Goal: Task Accomplishment & Management: Manage account settings

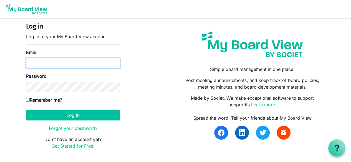
click at [74, 66] on input "Email" at bounding box center [73, 63] width 94 height 11
type input "lmontague@ciswake.org"
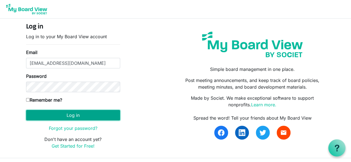
click at [51, 115] on button "Log in" at bounding box center [73, 115] width 94 height 11
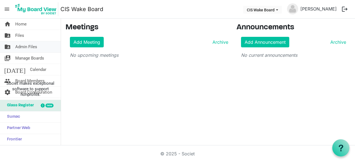
click at [9, 49] on span "folder_shared" at bounding box center [7, 46] width 7 height 11
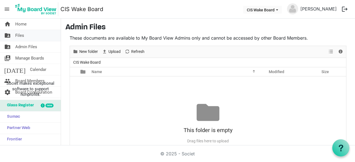
click at [9, 39] on span "folder_shared" at bounding box center [7, 35] width 7 height 11
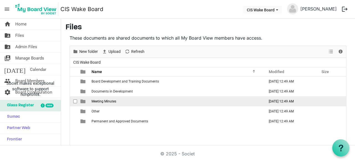
click at [82, 102] on span "is template cell column header type" at bounding box center [82, 101] width 5 height 5
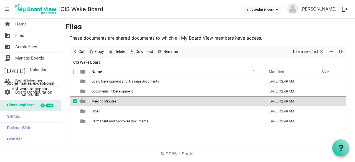
click at [82, 102] on span "is template cell column header type" at bounding box center [82, 101] width 5 height 5
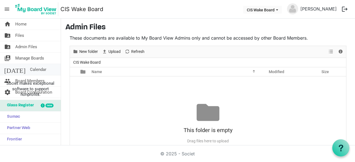
click at [30, 72] on span "Calendar" at bounding box center [38, 69] width 16 height 11
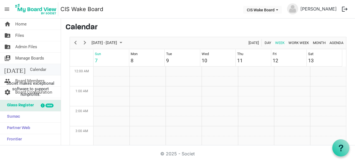
scroll to position [180, 0]
click at [26, 59] on span "Manage Boards" at bounding box center [29, 58] width 29 height 11
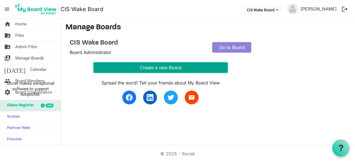
click at [157, 70] on button "Create a new Board" at bounding box center [161, 67] width 134 height 11
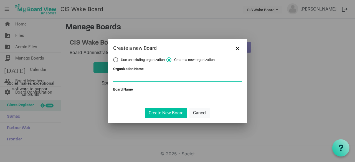
click at [139, 79] on input "Organization Name" at bounding box center [177, 77] width 129 height 8
type input "CIS Wake"
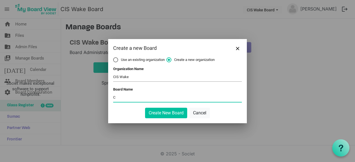
type input "CIS Wake Board"
click at [157, 114] on button "Create New Board" at bounding box center [166, 113] width 42 height 11
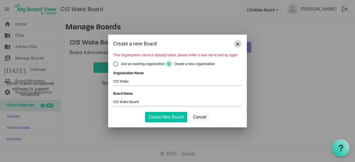
click at [239, 43] on span "Close" at bounding box center [237, 43] width 3 height 3
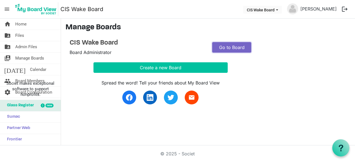
click at [230, 50] on link "Go to Board" at bounding box center [231, 47] width 39 height 11
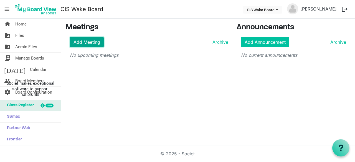
click at [83, 44] on link "Add Meeting" at bounding box center [87, 42] width 34 height 11
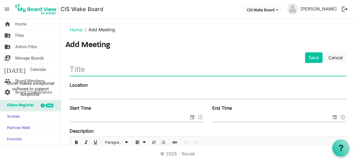
drag, startPoint x: 77, startPoint y: 71, endPoint x: 71, endPoint y: 71, distance: 6.1
click at [71, 71] on input "text" at bounding box center [208, 69] width 277 height 13
type input "FY2026 Board Retreat"
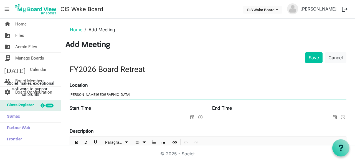
type input "Chavis Learning Center"
click at [78, 119] on input "Start Time" at bounding box center [129, 118] width 119 height 8
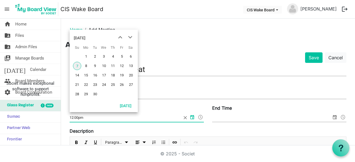
type input "12:00pm"
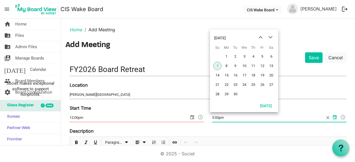
type input "5:00pm"
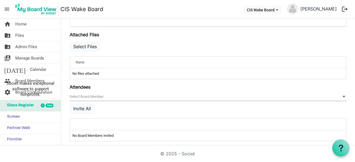
scroll to position [207, 0]
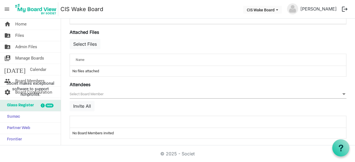
click at [80, 92] on span "null" at bounding box center [208, 94] width 277 height 9
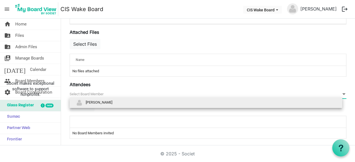
click at [80, 92] on span "null" at bounding box center [208, 94] width 277 height 9
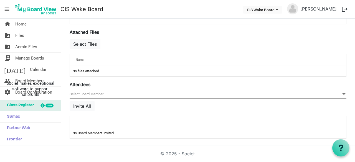
click at [82, 69] on td "No files attached" at bounding box center [208, 71] width 276 height 11
click at [84, 41] on button "Select Files" at bounding box center [85, 44] width 31 height 11
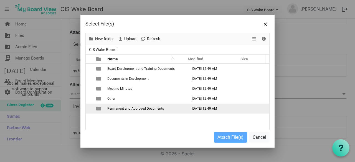
click at [120, 110] on span "Permanent and Approved Documents" at bounding box center [135, 109] width 57 height 4
click at [97, 109] on span "is template cell column header type" at bounding box center [98, 108] width 5 height 5
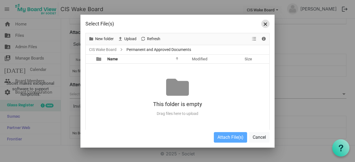
click at [265, 23] on span "Close" at bounding box center [265, 23] width 3 height 3
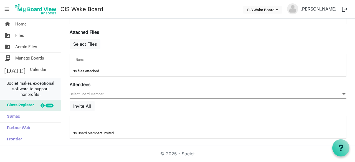
click at [43, 80] on li "Societ makes exceptional software to support nonprofits." at bounding box center [30, 89] width 61 height 22
click at [32, 78] on span "Board Members" at bounding box center [29, 80] width 29 height 11
click at [24, 25] on span "Home" at bounding box center [20, 24] width 11 height 11
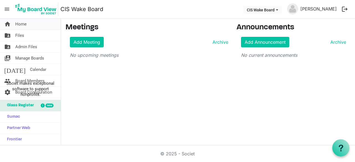
click at [19, 26] on span "Home" at bounding box center [20, 24] width 11 height 11
click at [24, 22] on span "Home" at bounding box center [20, 24] width 11 height 11
click at [18, 34] on span "Files" at bounding box center [19, 35] width 9 height 11
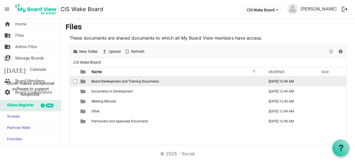
click at [95, 81] on span "Board Development and Training Documents" at bounding box center [125, 82] width 67 height 4
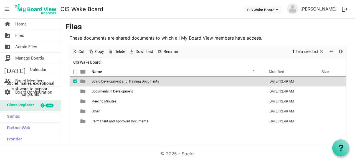
click at [95, 81] on span "Board Development and Training Documents" at bounding box center [125, 82] width 67 height 4
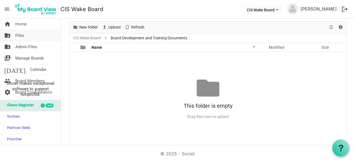
click at [19, 36] on span "Files" at bounding box center [19, 35] width 9 height 11
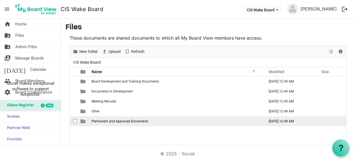
click at [84, 122] on span "is template cell column header type" at bounding box center [82, 121] width 5 height 5
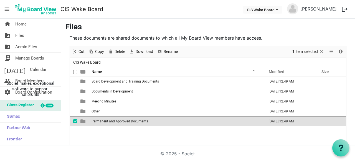
click at [84, 122] on span "is template cell column header type" at bounding box center [82, 121] width 5 height 5
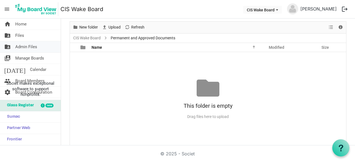
click at [21, 46] on span "Admin Files" at bounding box center [26, 46] width 22 height 11
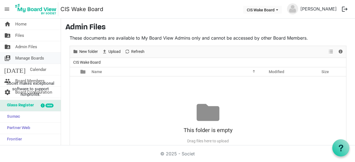
click at [25, 59] on span "Manage Boards" at bounding box center [29, 58] width 29 height 11
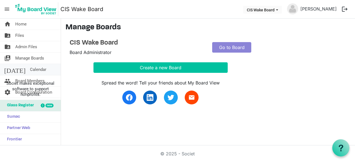
click at [30, 72] on span "Calendar" at bounding box center [38, 69] width 16 height 11
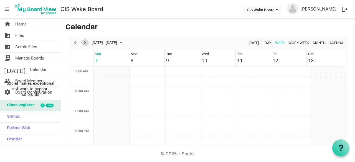
click at [85, 39] on span "Next" at bounding box center [85, 42] width 7 height 7
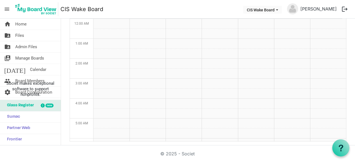
scroll to position [65, 0]
click at [30, 70] on span "Calendar" at bounding box center [38, 69] width 16 height 11
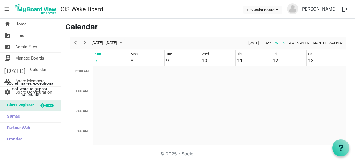
scroll to position [180, 0]
click at [26, 79] on li "Societ makes exceptional software to support nonprofits." at bounding box center [30, 89] width 61 height 22
click at [28, 79] on span "Board Members" at bounding box center [29, 80] width 29 height 11
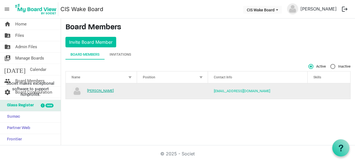
click at [106, 91] on link "[PERSON_NAME]" at bounding box center [100, 91] width 27 height 4
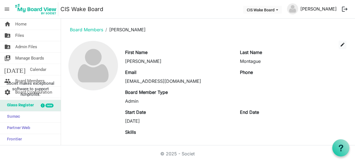
click at [318, 10] on link "[PERSON_NAME]" at bounding box center [318, 8] width 41 height 11
click at [275, 12] on button "CIS Wake Board" at bounding box center [262, 10] width 39 height 8
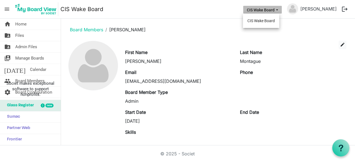
click at [275, 12] on button "CIS Wake Board" at bounding box center [262, 10] width 39 height 8
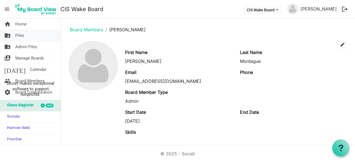
click at [21, 34] on span "Files" at bounding box center [19, 35] width 9 height 11
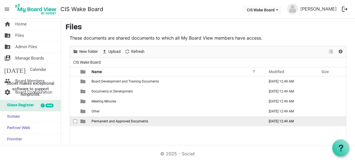
click at [82, 121] on span "is template cell column header type" at bounding box center [82, 121] width 5 height 5
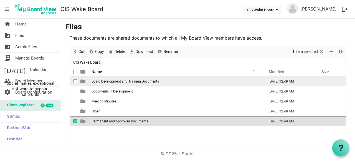
click at [84, 82] on span "is template cell column header type" at bounding box center [82, 81] width 5 height 5
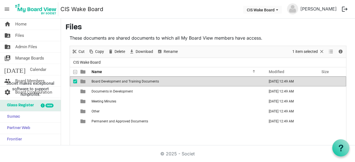
click at [84, 82] on span "is template cell column header type" at bounding box center [82, 81] width 5 height 5
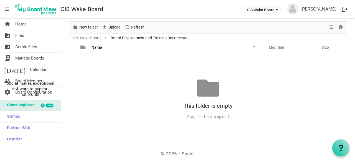
click at [93, 72] on div "No records to display This folder is empty Drag files here to upload" at bounding box center [208, 99] width 276 height 94
click at [19, 33] on span "Files" at bounding box center [19, 35] width 9 height 11
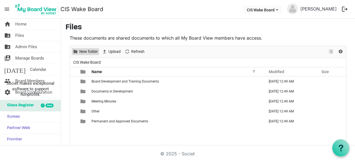
click at [86, 54] on span "New folder" at bounding box center [89, 51] width 20 height 7
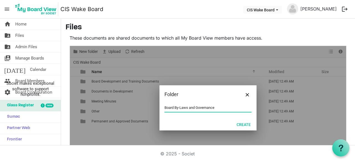
type input "Board By-Laws and Governance"
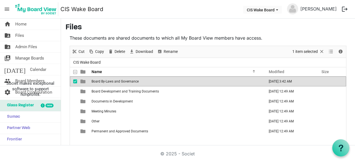
click at [118, 82] on span "Board By-Laws and Governance" at bounding box center [115, 82] width 47 height 4
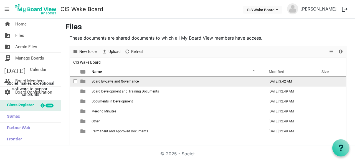
click at [118, 82] on span "Board By-Laws and Governance" at bounding box center [115, 82] width 47 height 4
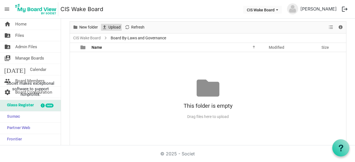
click at [116, 27] on span "Upload" at bounding box center [114, 27] width 13 height 7
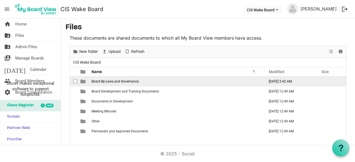
click at [115, 81] on span "Board By-Laws and Governance" at bounding box center [115, 82] width 47 height 4
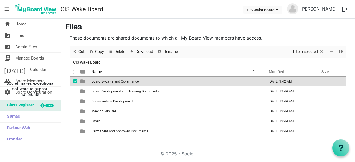
click at [115, 81] on span "Board By-Laws and Governance" at bounding box center [115, 82] width 47 height 4
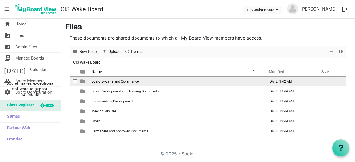
click at [115, 81] on span "Board By-Laws and Governance" at bounding box center [115, 82] width 47 height 4
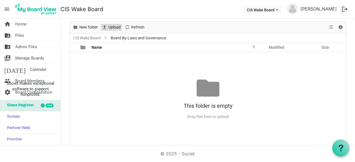
click at [114, 28] on span "Upload" at bounding box center [114, 27] width 13 height 7
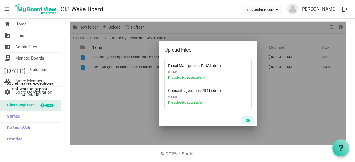
click at [245, 119] on button "OK" at bounding box center [248, 121] width 12 height 8
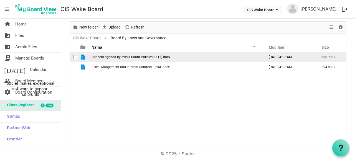
click at [134, 56] on span "Consent agenda-Bylaws & Board Policies.23 (1).docx" at bounding box center [131, 57] width 79 height 4
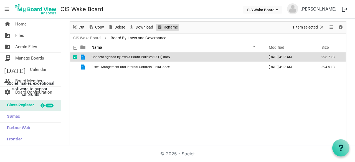
click at [167, 27] on span "Rename" at bounding box center [170, 27] width 15 height 7
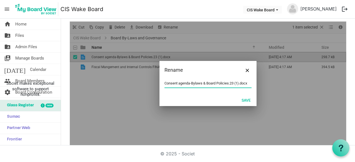
click at [189, 84] on input "Consent agenda-Bylaws & Board Policies.23 (1).docx" at bounding box center [208, 83] width 87 height 8
drag, startPoint x: 189, startPoint y: 84, endPoint x: 158, endPoint y: 84, distance: 30.8
click at [160, 84] on div "Consent agenda-Bylaws & Board Policies.23 (1).docx" at bounding box center [208, 86] width 97 height 15
drag, startPoint x: 211, startPoint y: 84, endPoint x: 206, endPoint y: 85, distance: 4.8
click at [206, 85] on input "Bylaws & Board Policies.23 (1).docx" at bounding box center [208, 83] width 87 height 8
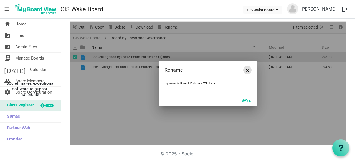
type input "Bylaws & Board Policies.23.docx"
click at [248, 72] on button "Close" at bounding box center [247, 70] width 8 height 8
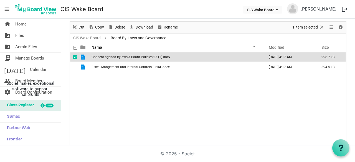
click at [168, 75] on div "Consent agenda-Bylaws & Board Policies.23 (1).docx [DATE] 4:17 AM 298.7 kB Fisc…" at bounding box center [208, 99] width 276 height 94
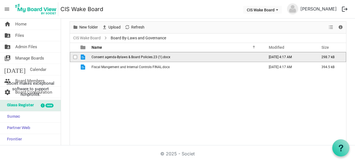
click at [148, 56] on span "Consent agenda-Bylaws & Board Policies.23 (1).docx" at bounding box center [131, 57] width 79 height 4
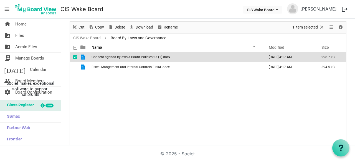
click at [148, 56] on span "Consent agenda-Bylaws & Board Policies.23 (1).docx" at bounding box center [131, 57] width 79 height 4
click at [132, 57] on span "Consent agenda-Bylaws & Board Policies.23 (1).docx" at bounding box center [131, 57] width 79 height 4
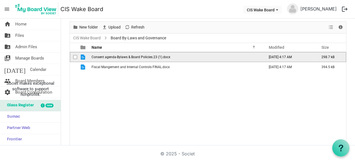
click at [74, 57] on span "checkbox" at bounding box center [75, 57] width 4 height 4
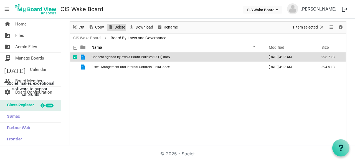
click at [114, 27] on span "Delete" at bounding box center [120, 27] width 12 height 7
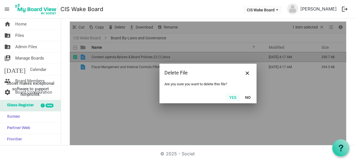
click at [233, 97] on button "Yes" at bounding box center [233, 98] width 14 height 8
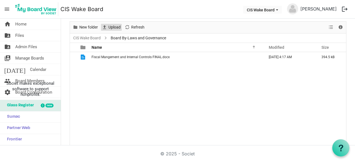
click at [112, 27] on span "Upload" at bounding box center [114, 27] width 13 height 7
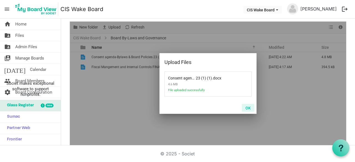
click at [249, 108] on button "OK" at bounding box center [248, 108] width 12 height 8
